Goal: Navigation & Orientation: Find specific page/section

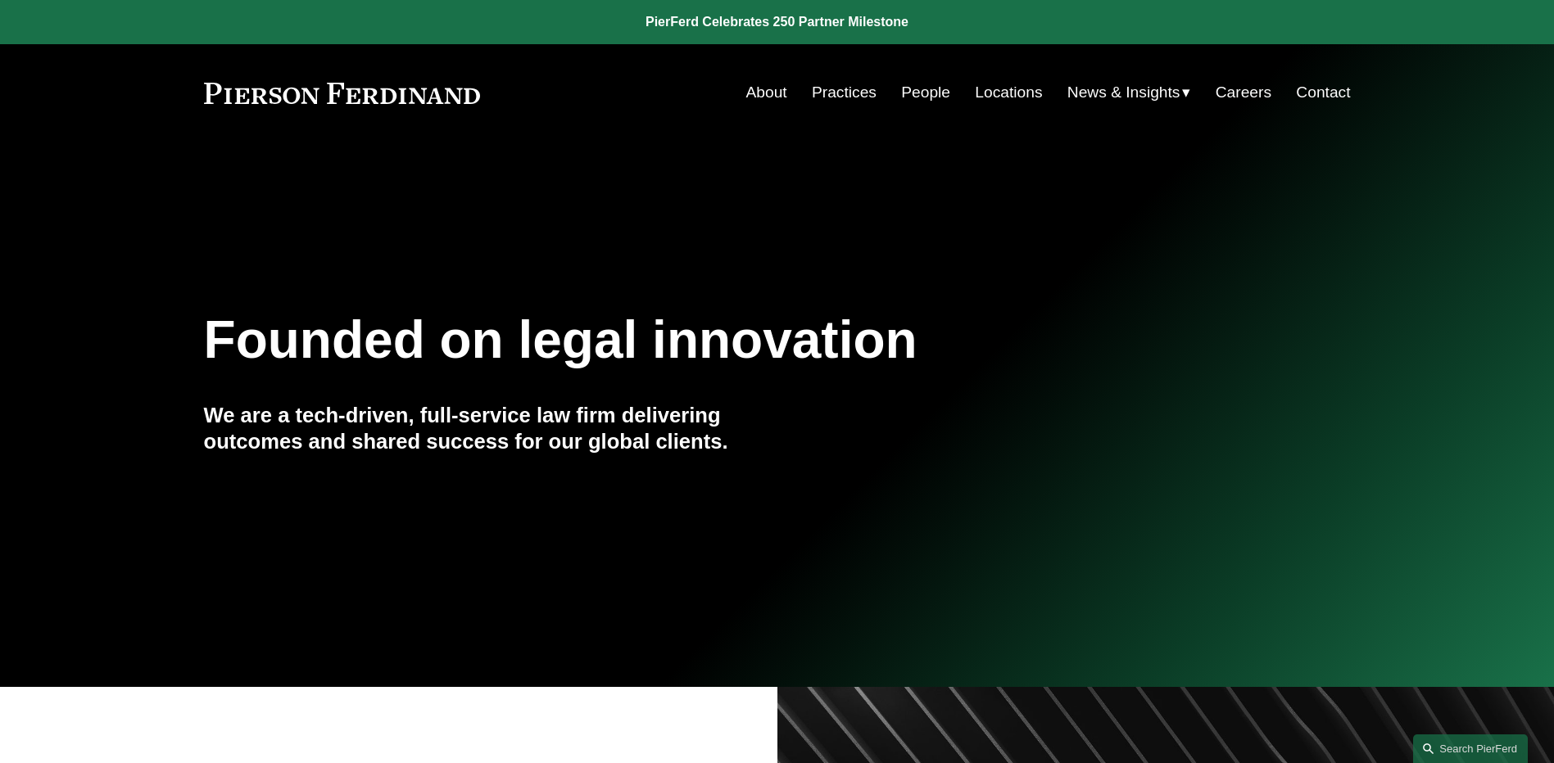
click at [904, 90] on link "People" at bounding box center [925, 92] width 49 height 31
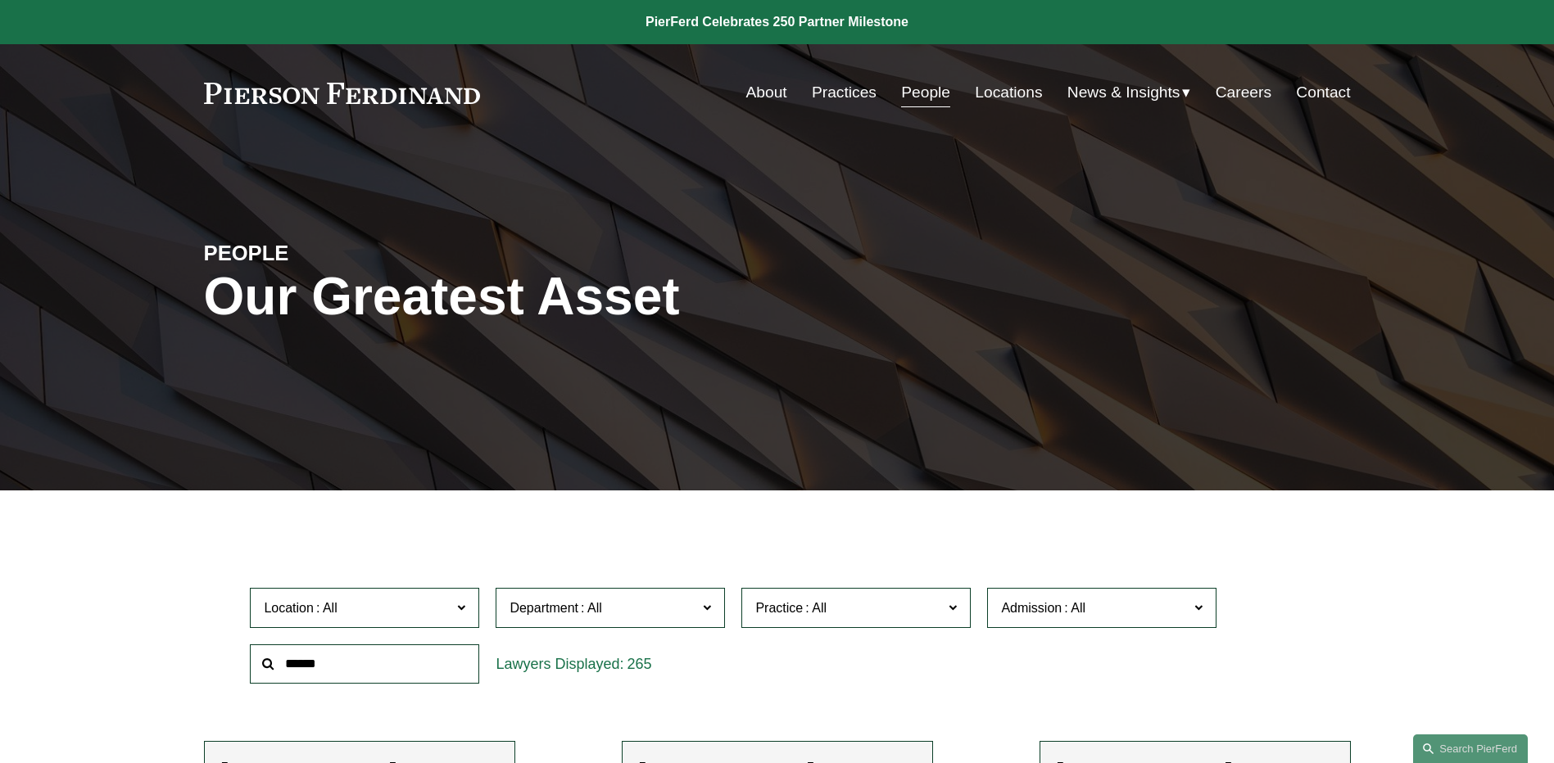
click at [0, 0] on div "News Insights Blogs" at bounding box center [0, 0] width 0 height 0
click at [0, 0] on span "News" at bounding box center [0, 0] width 0 height 0
